Goal: Check status: Check status

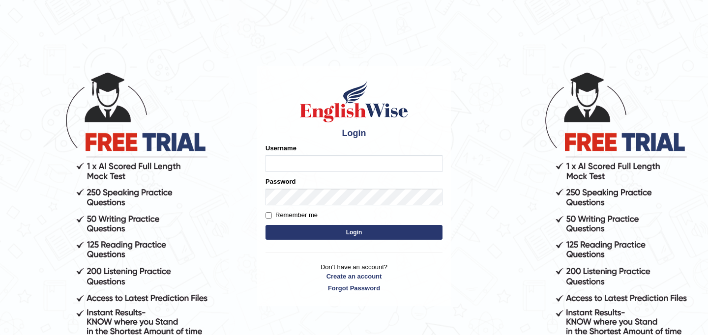
click at [319, 165] on input "Username" at bounding box center [353, 163] width 177 height 17
type input "najakter"
click at [335, 231] on button "Login" at bounding box center [353, 232] width 177 height 15
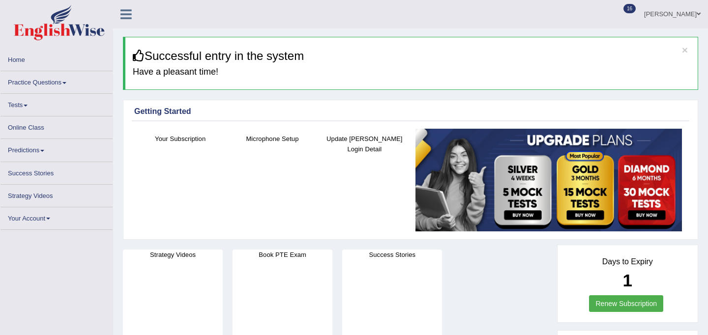
click at [22, 109] on link "Tests" at bounding box center [56, 103] width 112 height 19
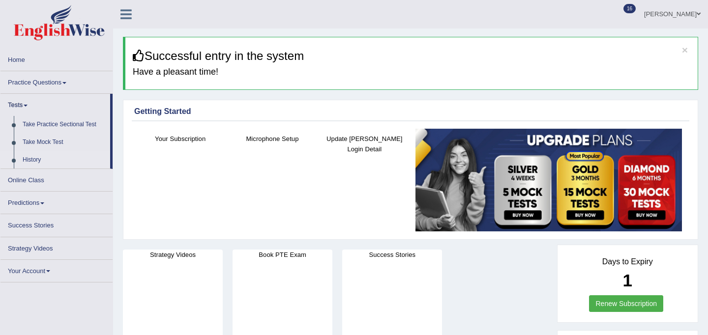
click at [31, 161] on link "History" at bounding box center [64, 160] width 92 height 18
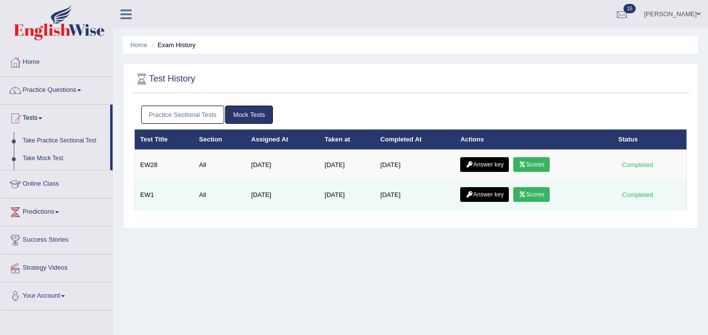
click at [526, 192] on icon at bounding box center [522, 195] width 7 height 6
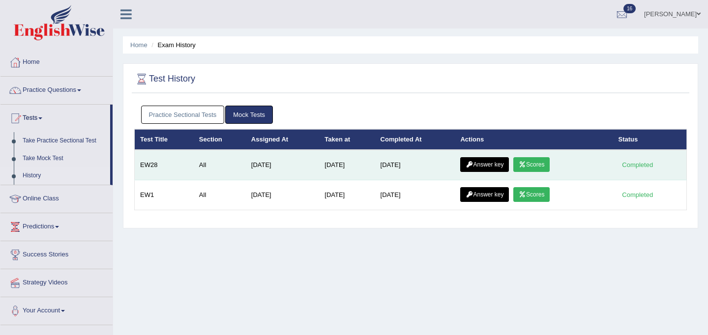
click at [545, 161] on link "Scores" at bounding box center [531, 164] width 36 height 15
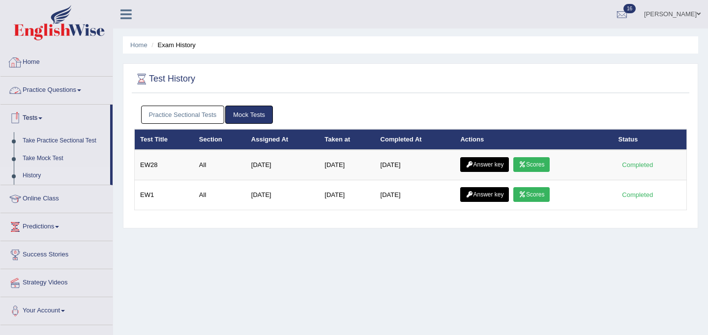
click at [37, 66] on link "Home" at bounding box center [56, 61] width 112 height 25
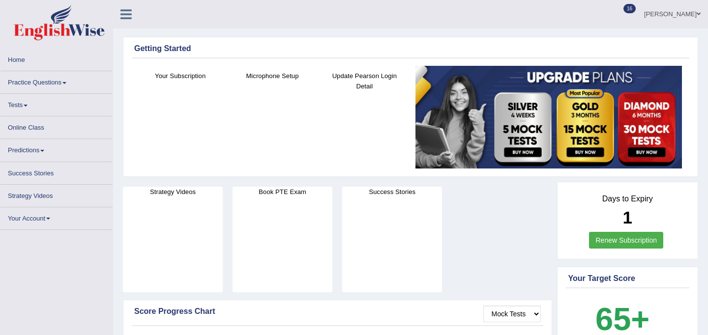
click at [642, 240] on link "Renew Subscription" at bounding box center [626, 240] width 74 height 17
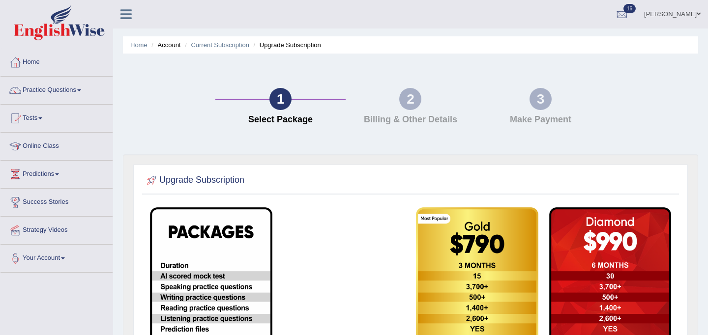
click at [400, 101] on div "2" at bounding box center [410, 99] width 22 height 22
